Goal: Find specific page/section: Find specific page/section

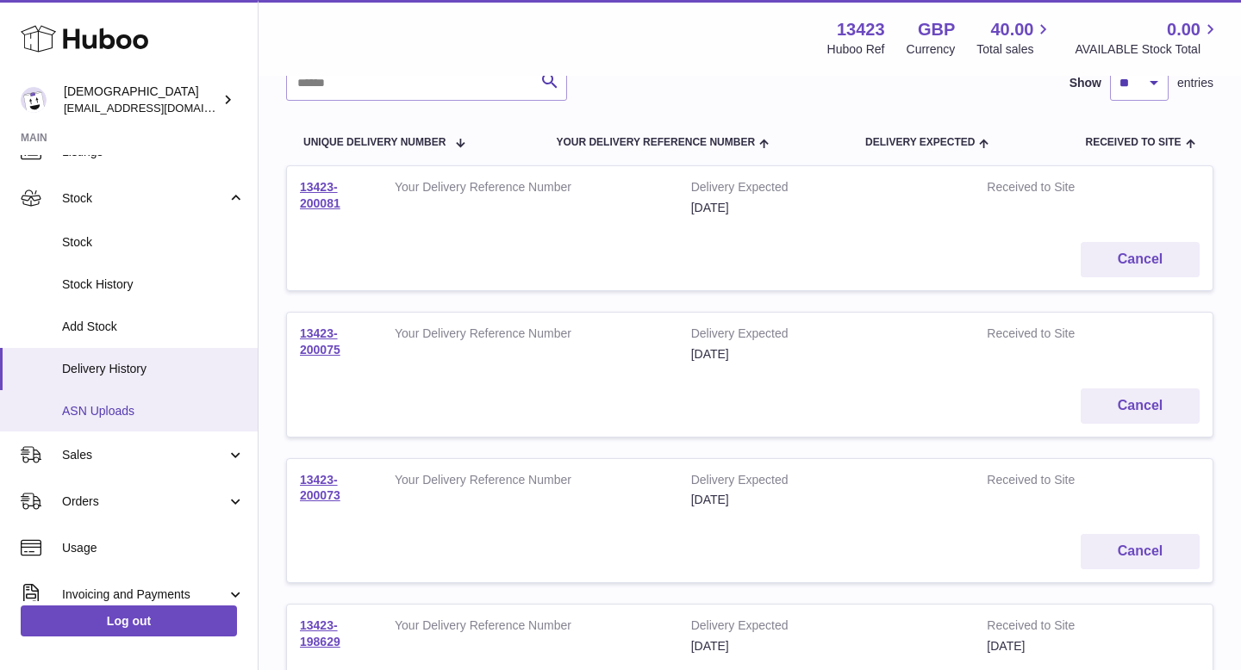
scroll to position [82, 0]
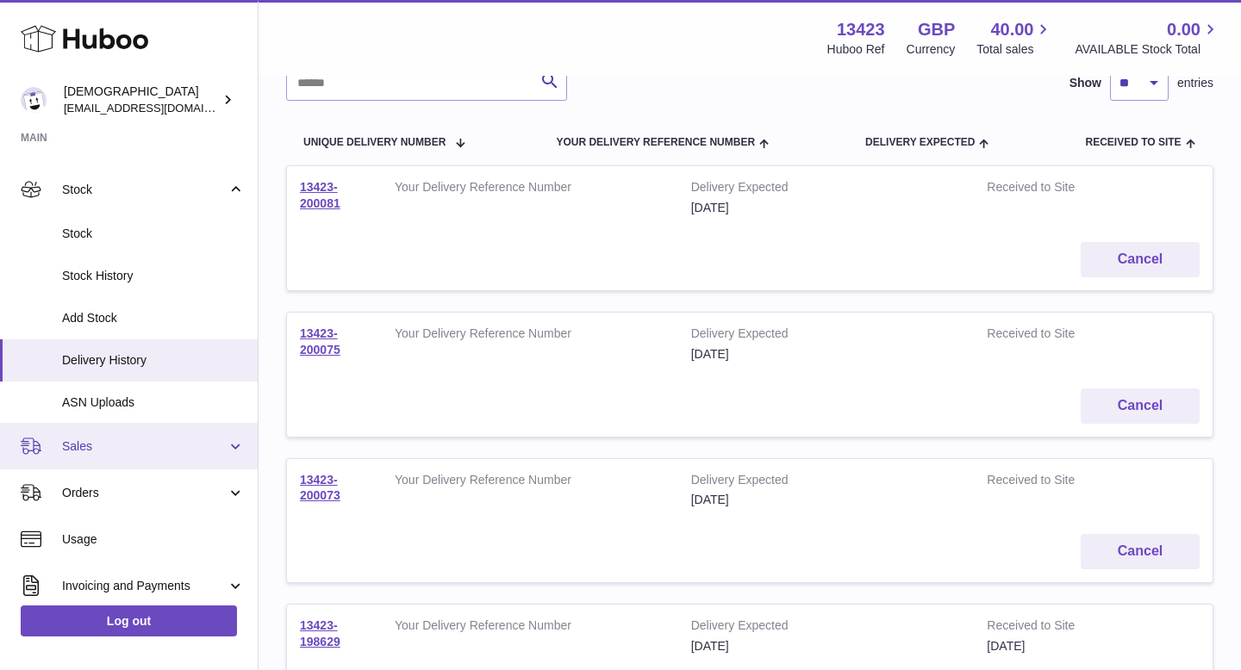
click at [118, 446] on span "Sales" at bounding box center [144, 447] width 165 height 16
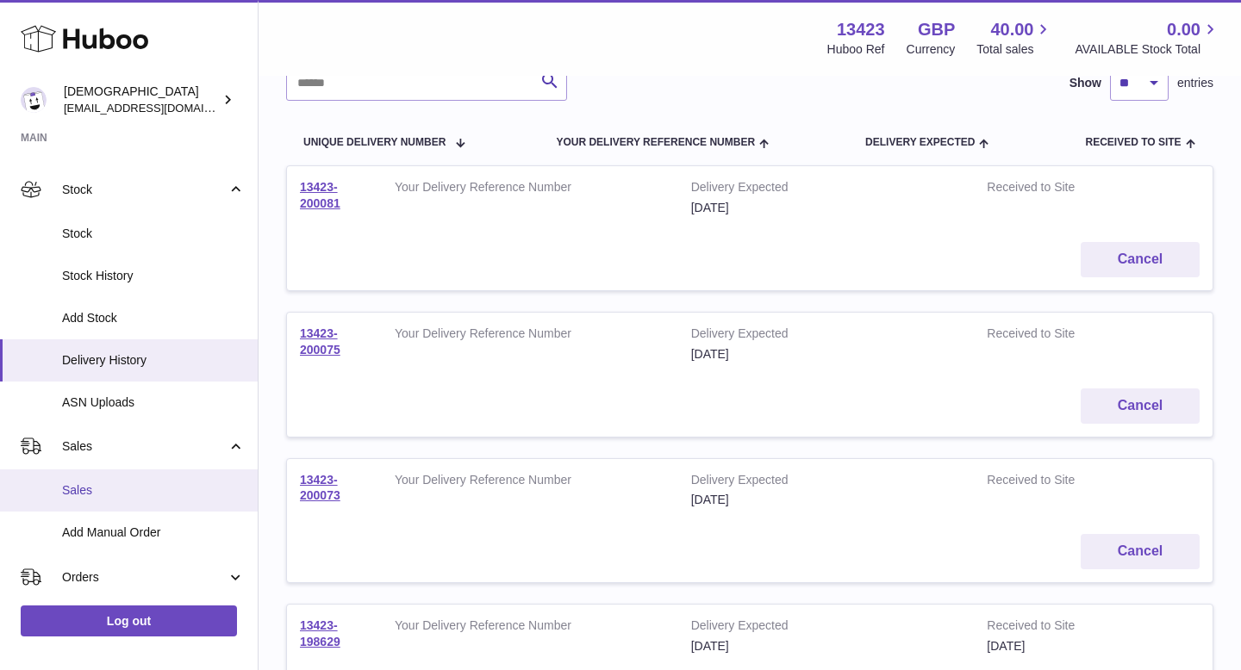
click at [115, 493] on span "Sales" at bounding box center [153, 491] width 183 height 16
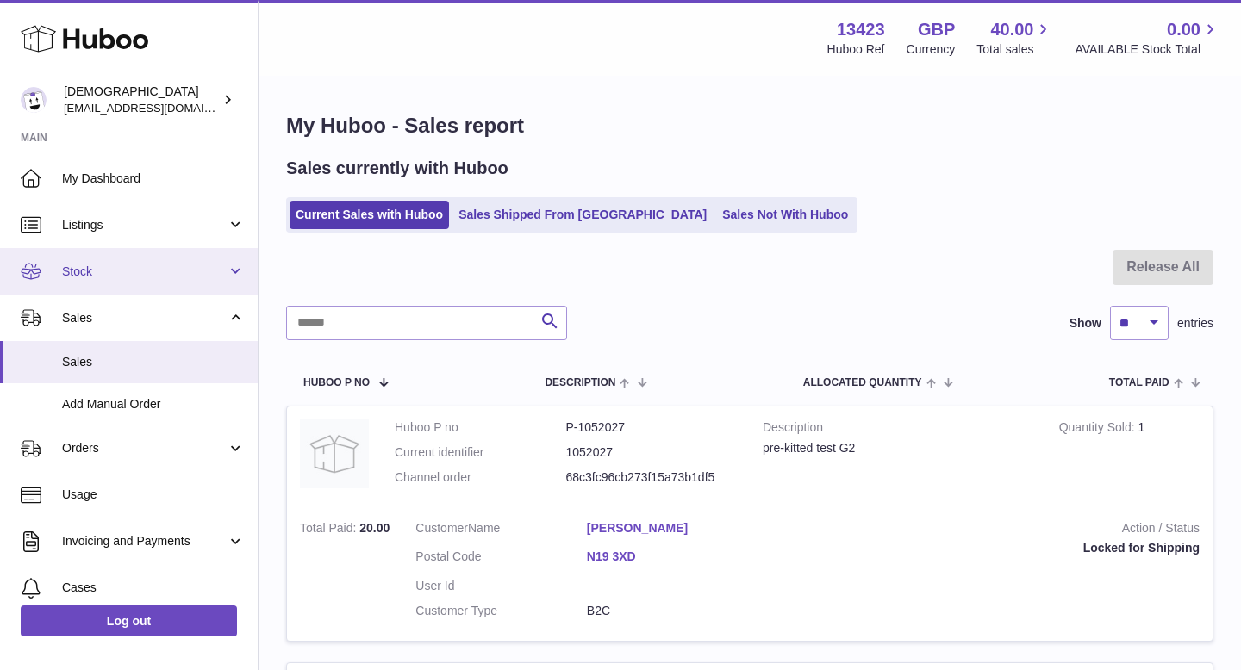
click at [106, 282] on link "Stock" at bounding box center [129, 271] width 258 height 47
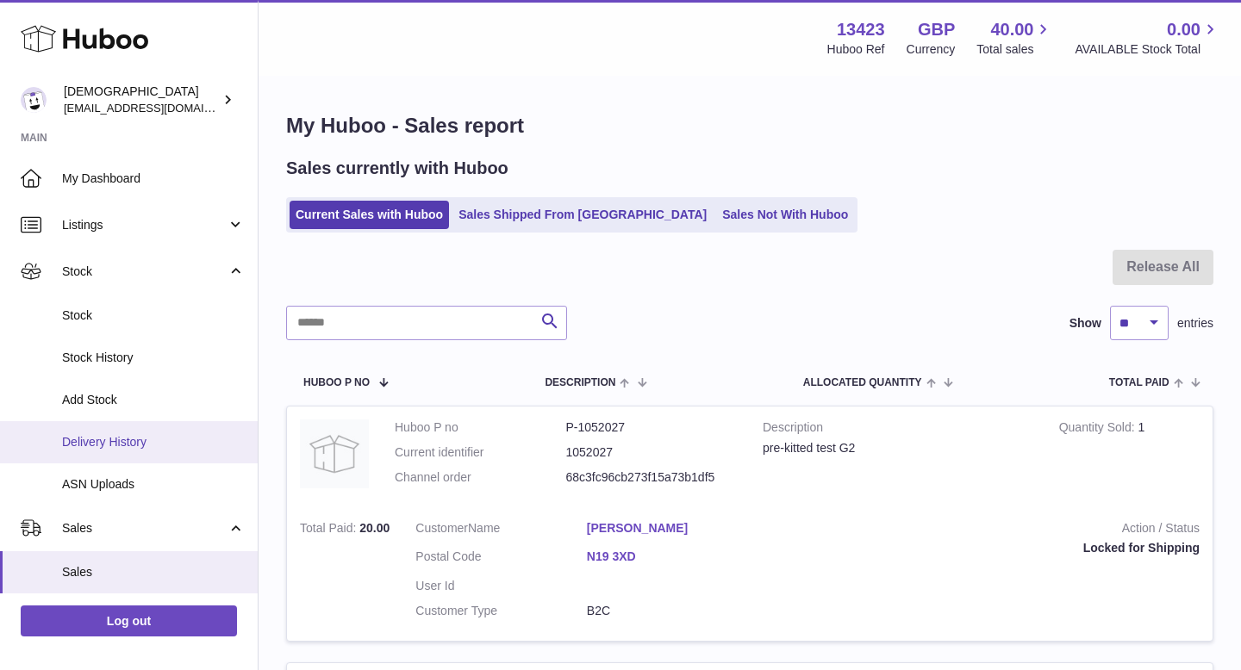
click at [141, 447] on span "Delivery History" at bounding box center [153, 442] width 183 height 16
